Goal: Information Seeking & Learning: Check status

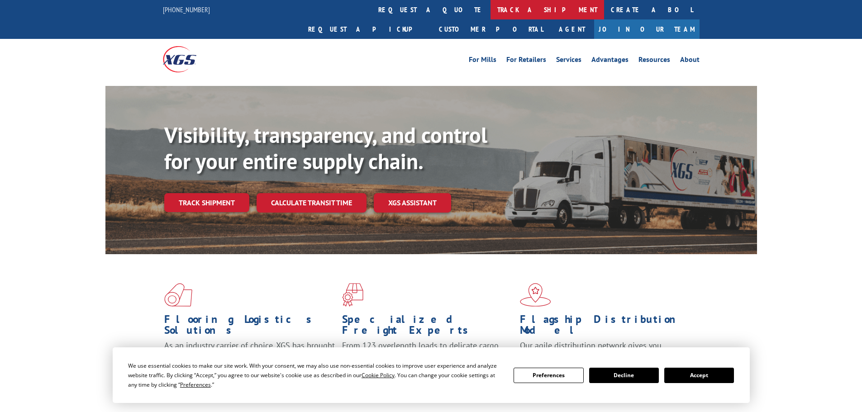
click at [490, 4] on link "track a shipment" at bounding box center [547, 9] width 114 height 19
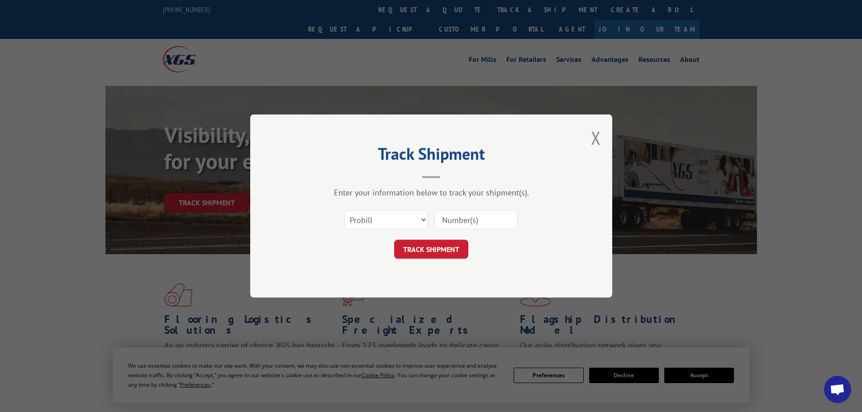
click at [445, 221] on input at bounding box center [475, 219] width 83 height 19
paste input "16755462"
type input "16755462"
click at [446, 251] on button "TRACK SHIPMENT" at bounding box center [431, 249] width 74 height 19
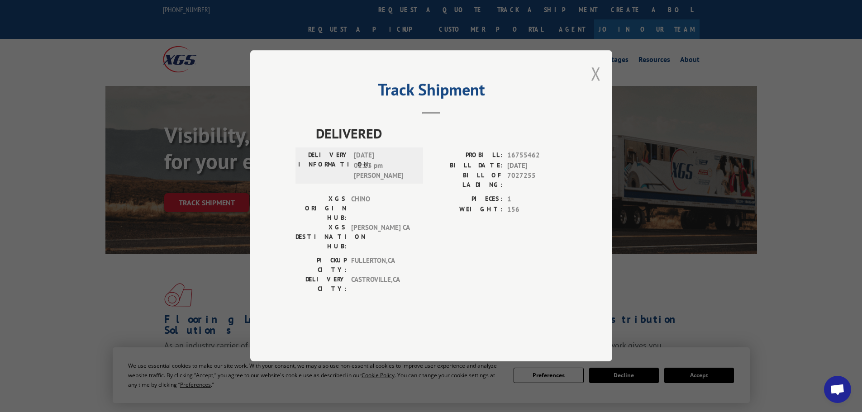
click at [592, 85] on button "Close modal" at bounding box center [596, 74] width 10 height 24
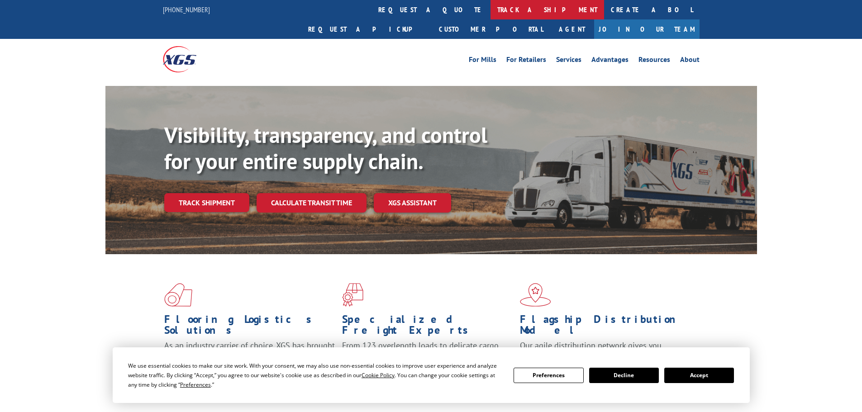
click at [490, 13] on link "track a shipment" at bounding box center [547, 9] width 114 height 19
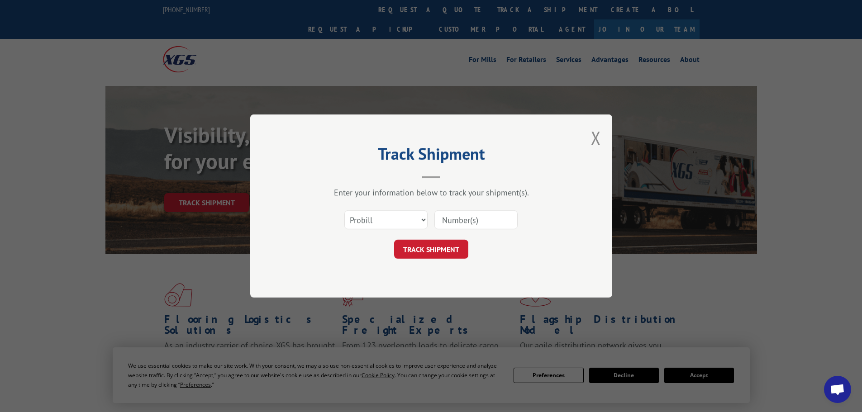
click at [468, 228] on input at bounding box center [475, 219] width 83 height 19
paste input "17475921"
type input "17475921"
click at [458, 250] on button "TRACK SHIPMENT" at bounding box center [431, 249] width 74 height 19
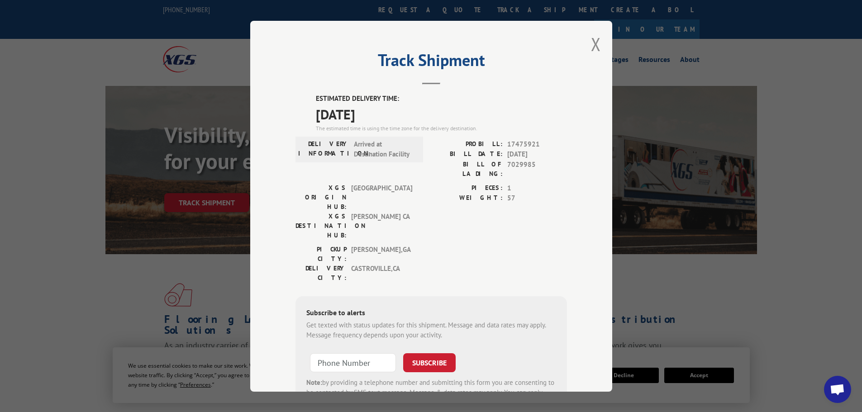
click at [585, 43] on div "Track Shipment ESTIMATED DELIVERY TIME: 09/30/2025 The estimated time is using …" at bounding box center [431, 206] width 362 height 371
click at [593, 47] on button "Close modal" at bounding box center [596, 44] width 10 height 24
